Goal: Find specific page/section: Find specific page/section

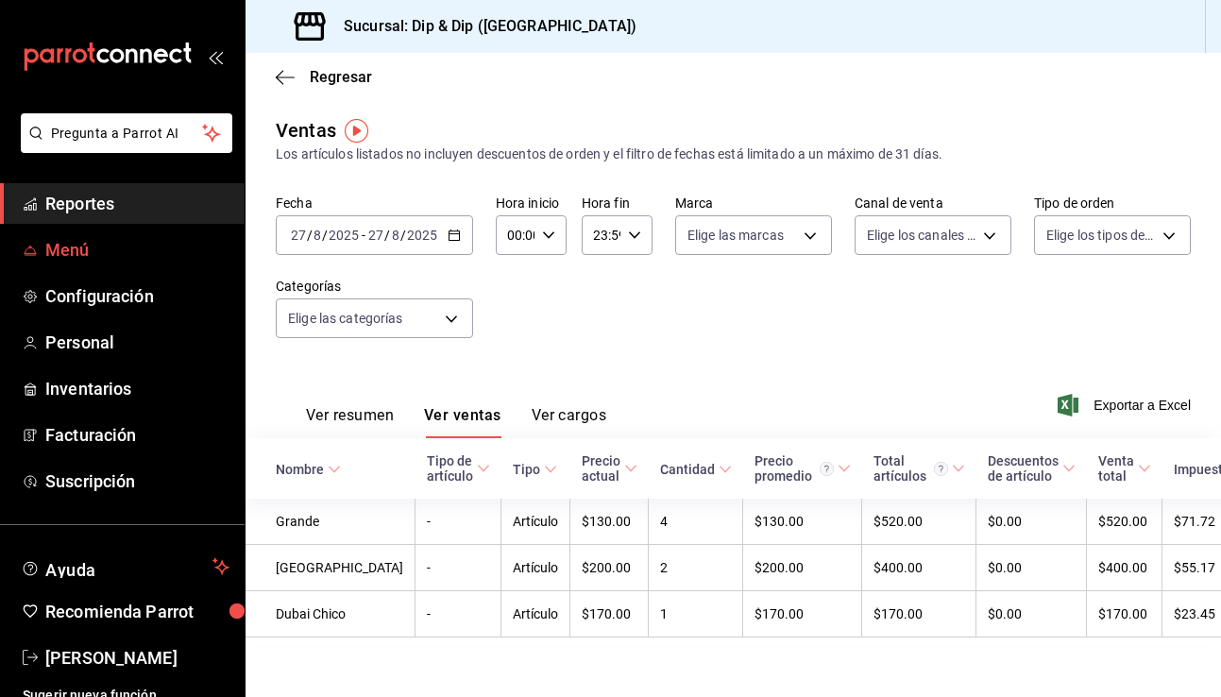
click at [76, 255] on span "Menú" at bounding box center [137, 250] width 184 height 26
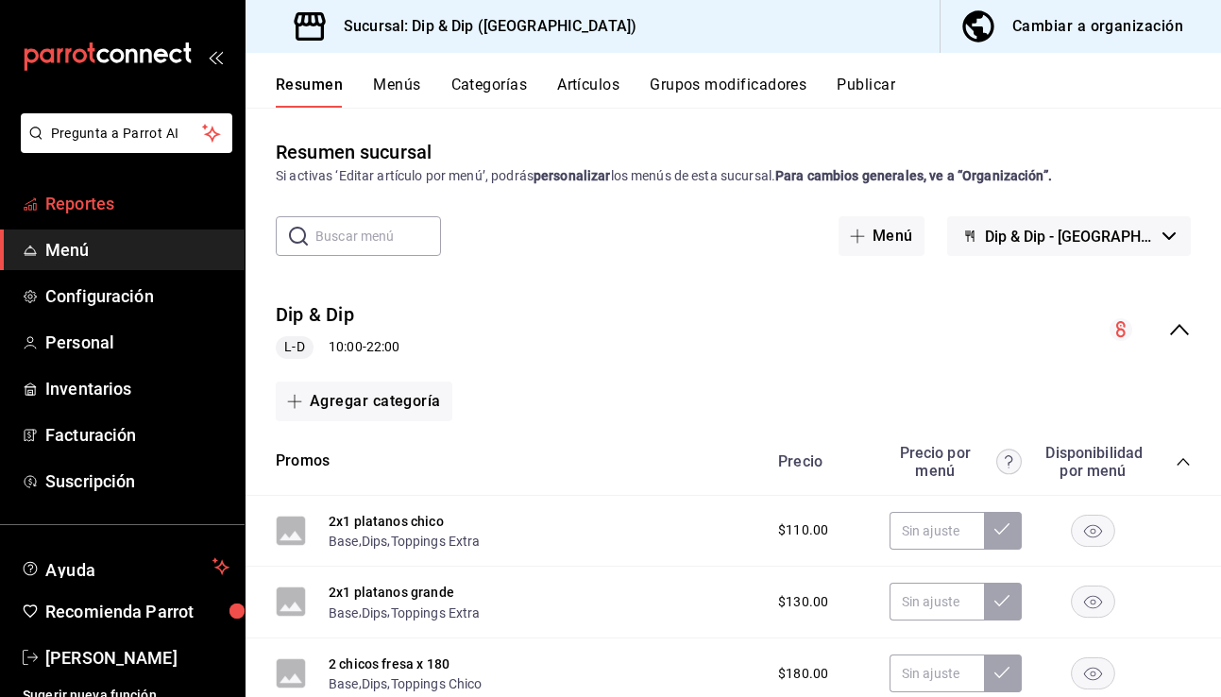
click at [93, 208] on span "Reportes" at bounding box center [137, 204] width 184 height 26
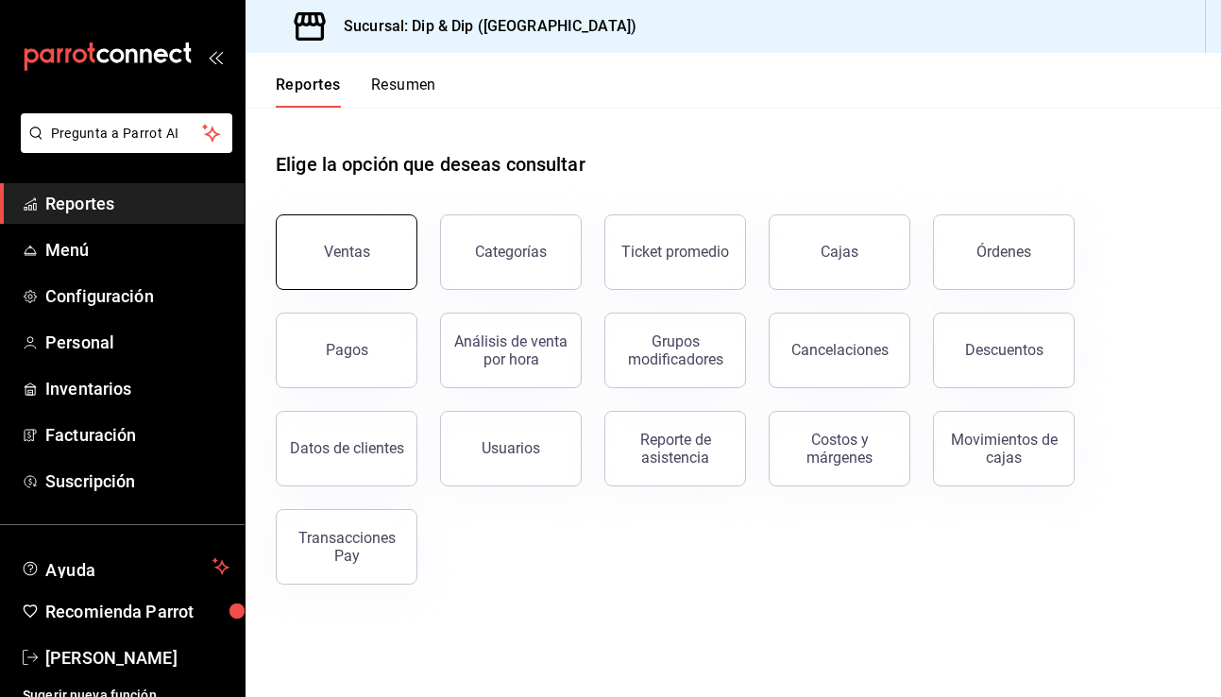
click at [351, 270] on button "Ventas" at bounding box center [347, 252] width 142 height 76
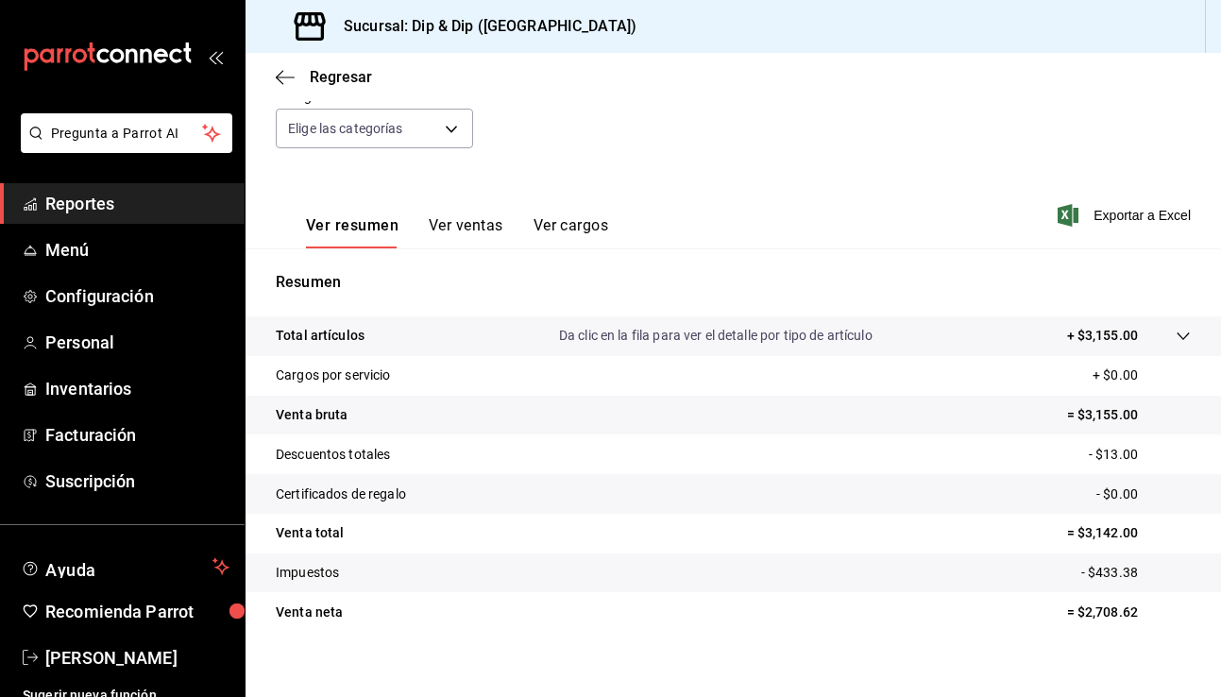
scroll to position [208, 0]
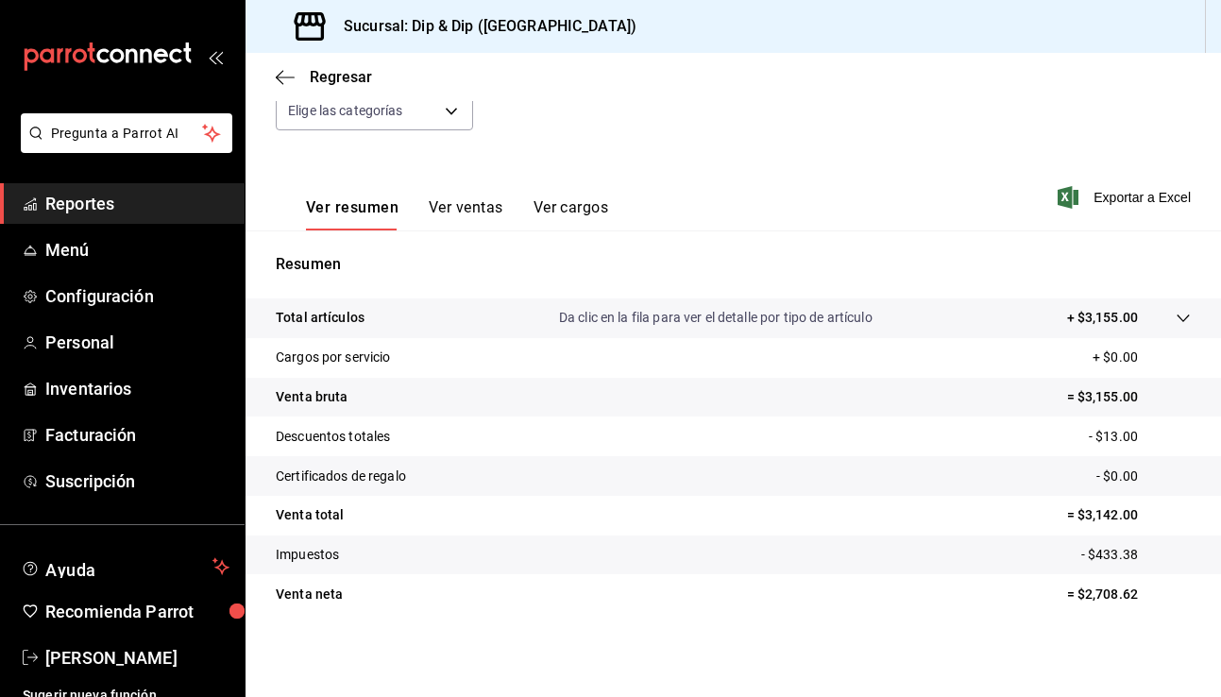
click at [463, 204] on button "Ver ventas" at bounding box center [466, 214] width 75 height 32
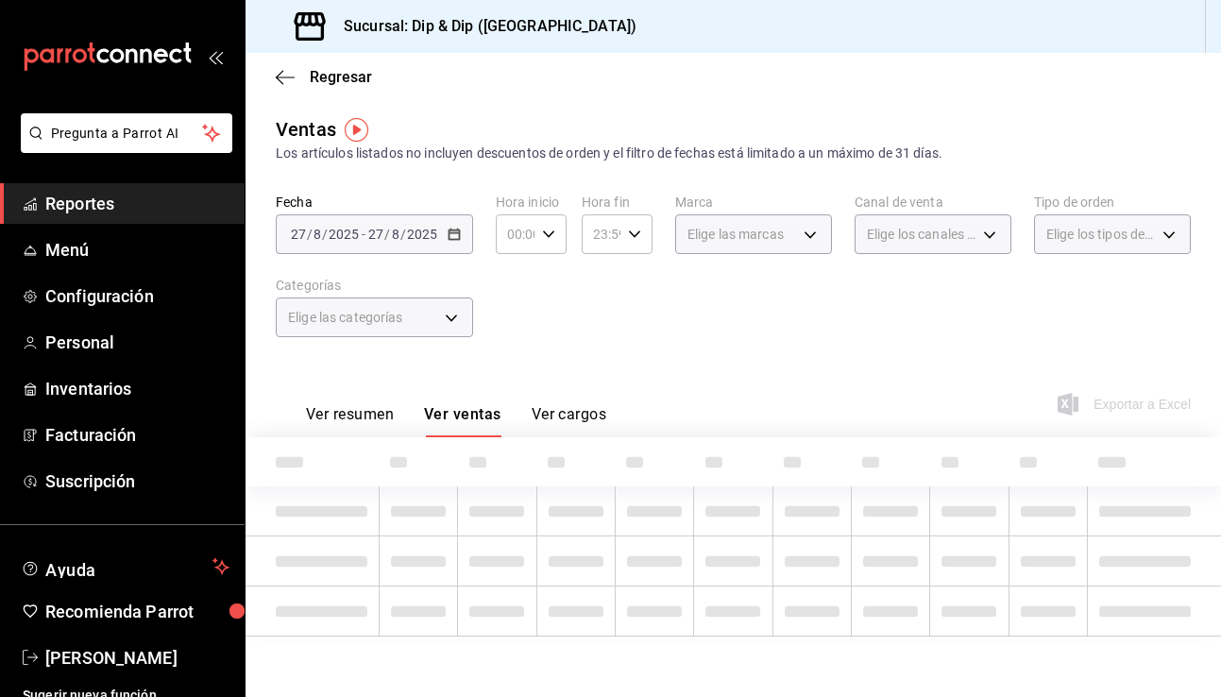
scroll to position [208, 0]
